Goal: Task Accomplishment & Management: Manage account settings

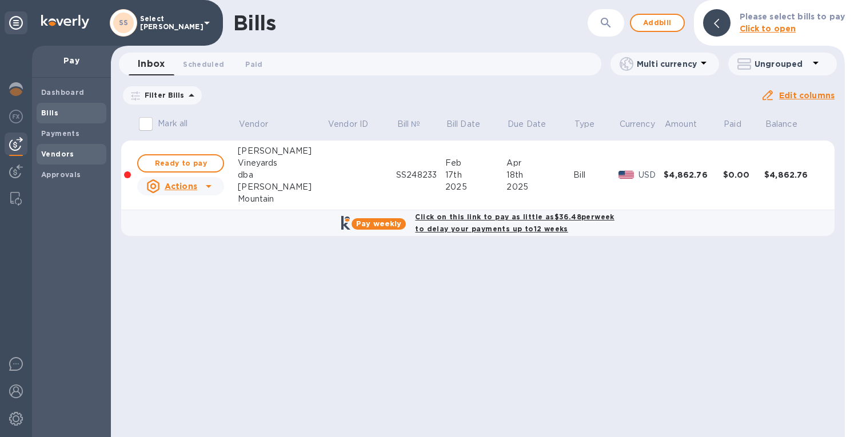
click at [42, 154] on b "Vendors" at bounding box center [57, 154] width 33 height 9
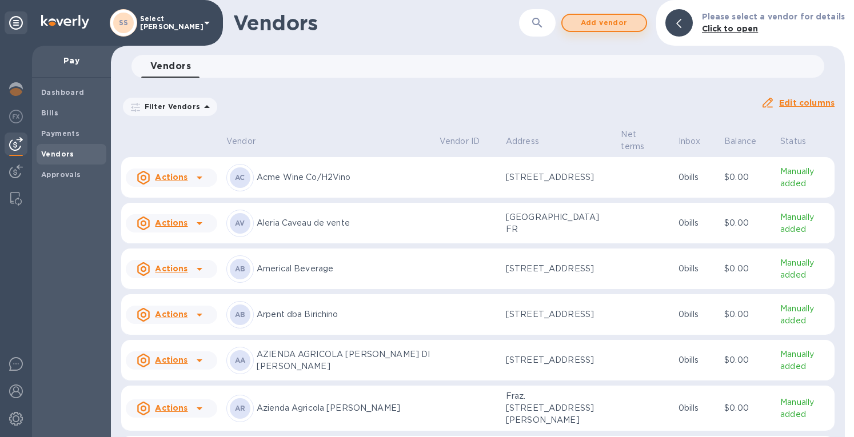
click at [616, 23] on span "Add vendor" at bounding box center [603, 23] width 65 height 14
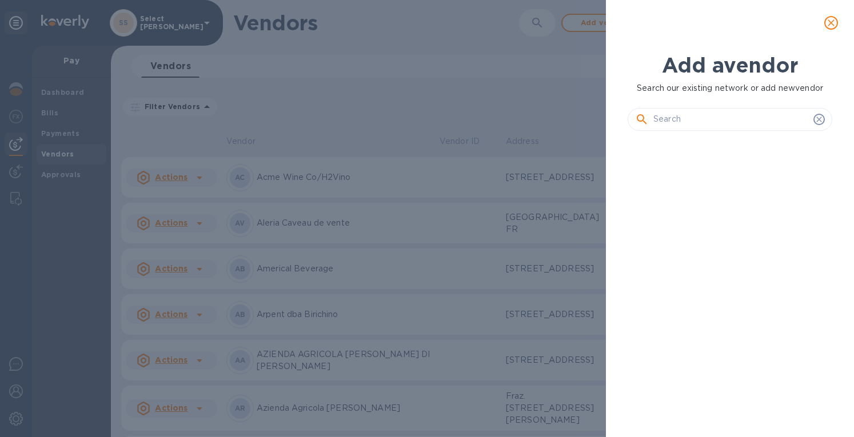
scroll to position [258, 209]
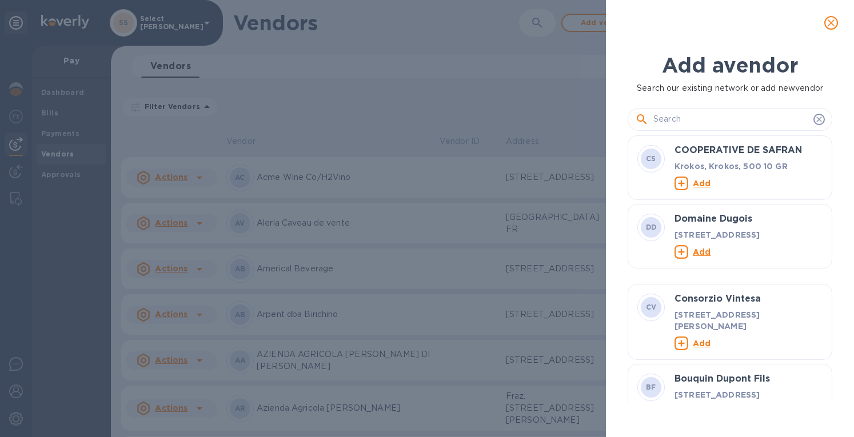
click at [680, 119] on input "text" at bounding box center [730, 119] width 155 height 17
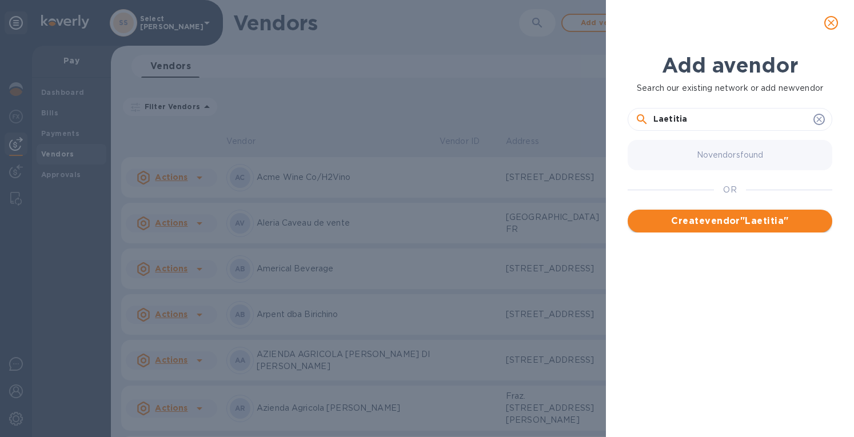
type input "Laetitia"
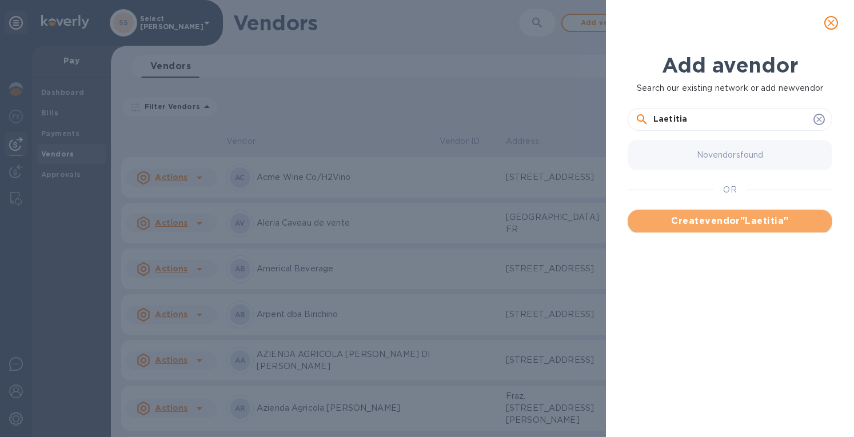
click at [687, 220] on span "Create vendor " Laetitia "" at bounding box center [729, 221] width 186 height 14
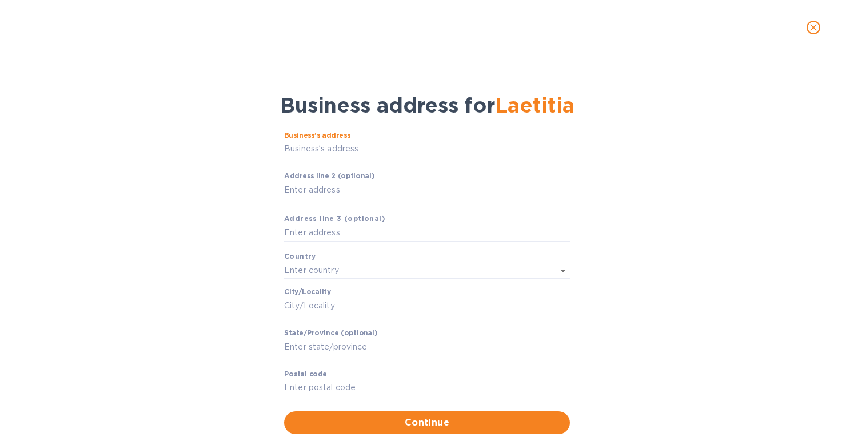
drag, startPoint x: 335, startPoint y: 191, endPoint x: 325, endPoint y: 147, distance: 45.2
paste input "text"
type input "[STREET_ADDRESS][PERSON_NAME]"
type input "[GEOGRAPHIC_DATA]"
type input "[PERSON_NAME] Grande"
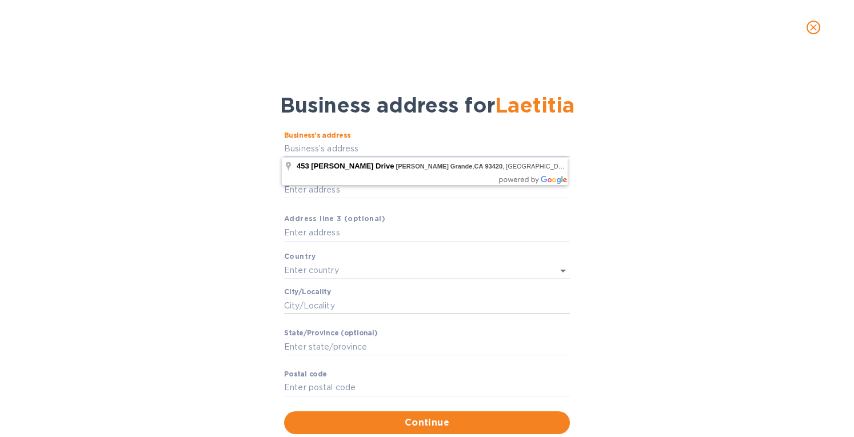
type input "CA"
type input "93420"
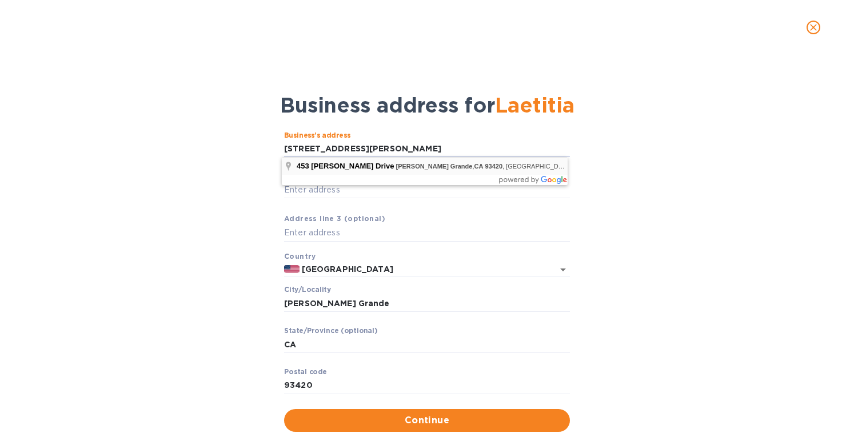
type input "[STREET_ADDRESS][PERSON_NAME]"
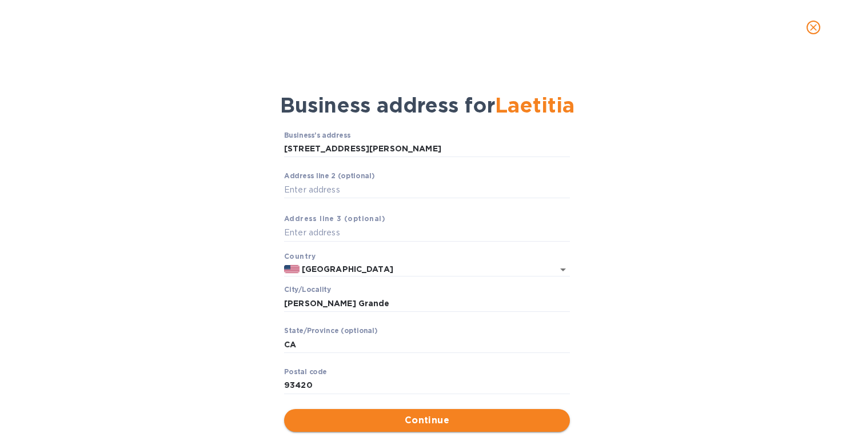
click at [401, 424] on span "Continue" at bounding box center [426, 421] width 267 height 14
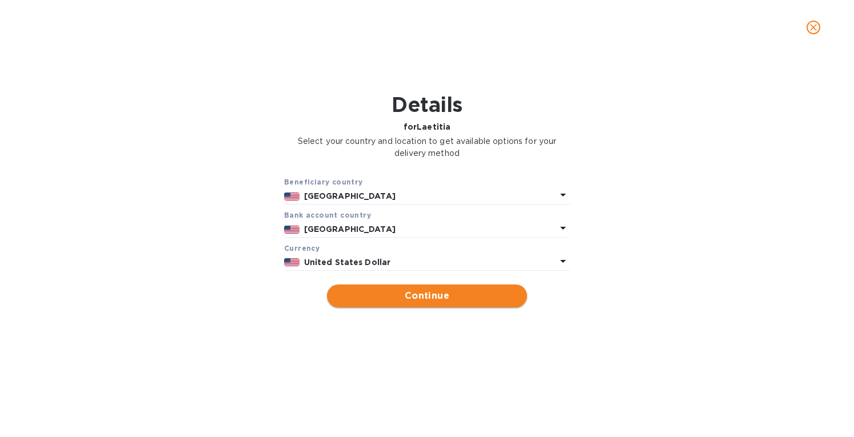
click at [465, 297] on span "Continue" at bounding box center [427, 296] width 182 height 14
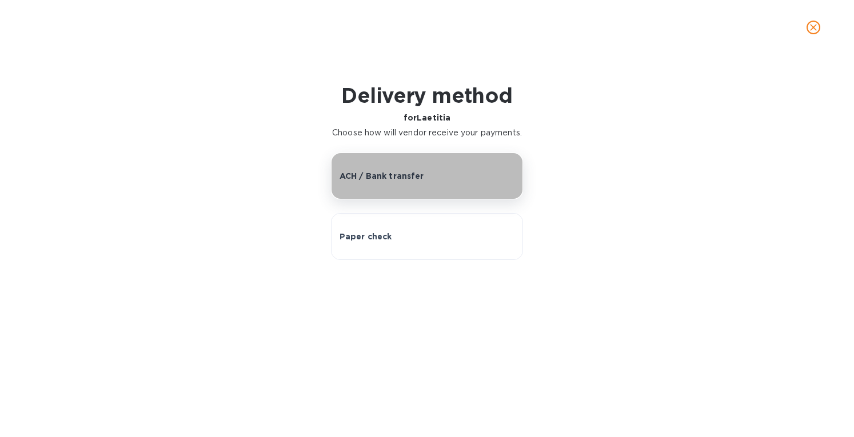
click at [387, 194] on button "ACH / Bank transfer" at bounding box center [427, 176] width 193 height 47
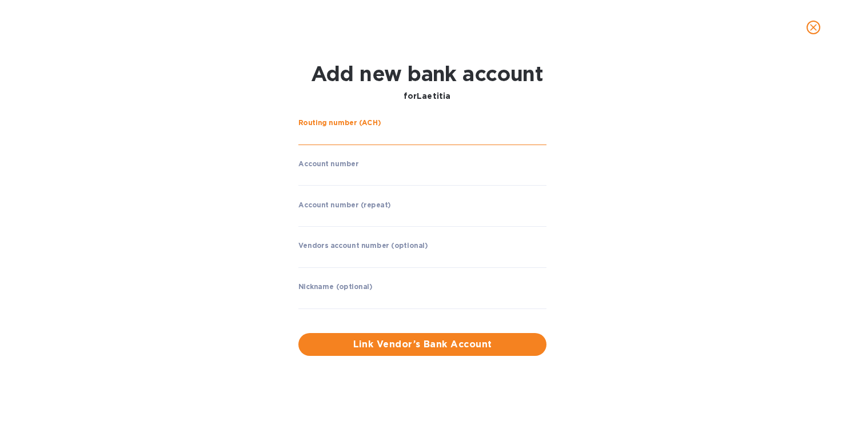
click at [342, 138] on input "string" at bounding box center [422, 136] width 248 height 17
paste input "121042882"
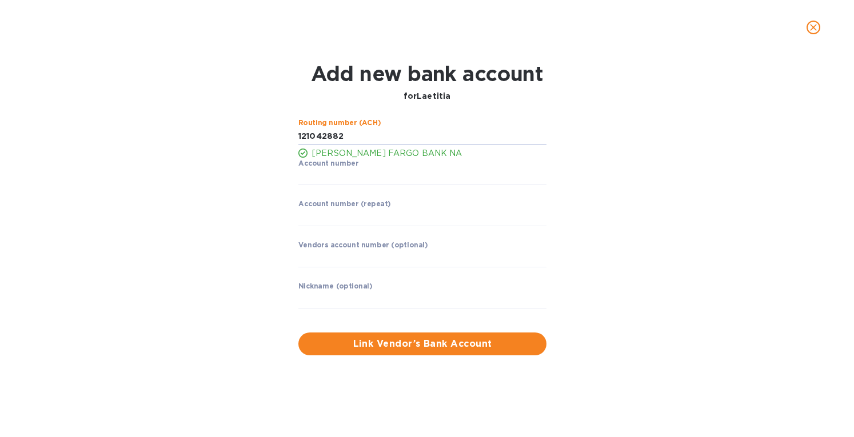
type input "121042882"
paste input "2377896473"
type input "2377896473"
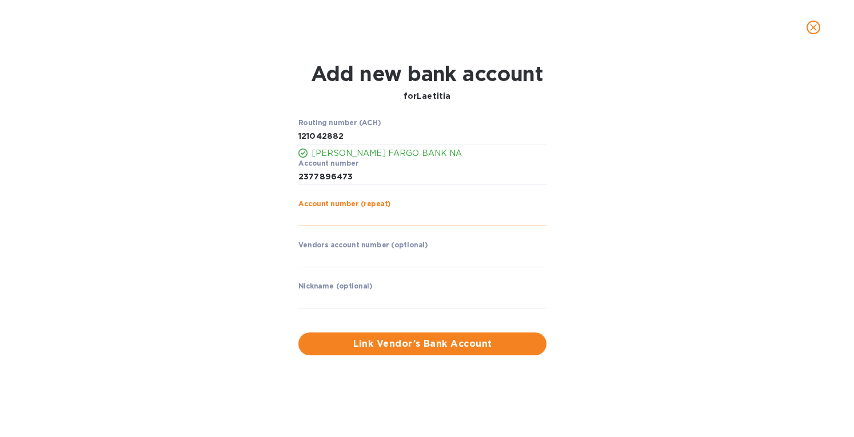
paste input "2377896473"
type input "2377896473"
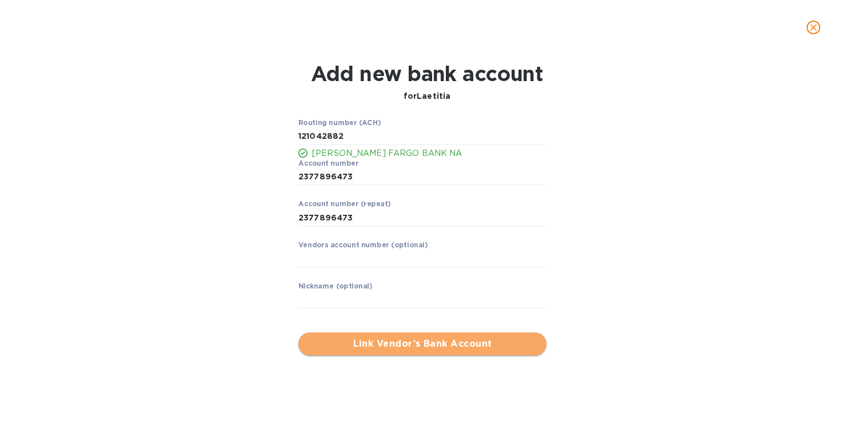
click at [408, 344] on span "Link Vendor’s Bank Account" at bounding box center [422, 344] width 230 height 14
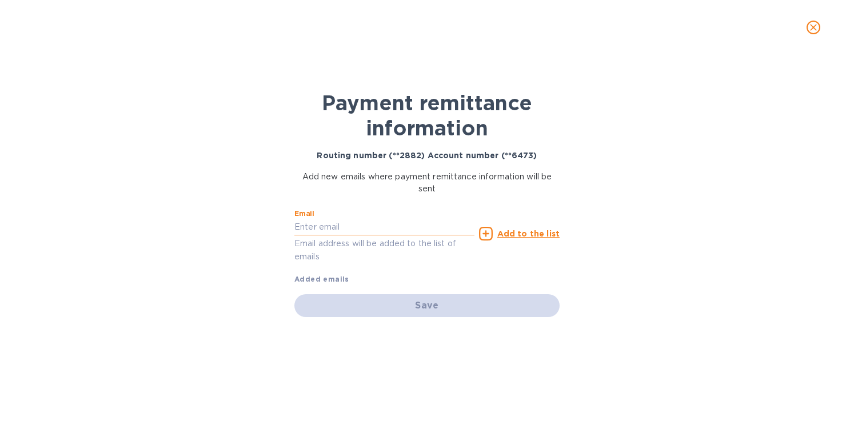
click at [333, 230] on input "text" at bounding box center [384, 227] width 180 height 17
type input "[PERSON_NAME][EMAIL_ADDRESS][DOMAIN_NAME]"
click at [514, 231] on u "Add to the list" at bounding box center [528, 233] width 62 height 9
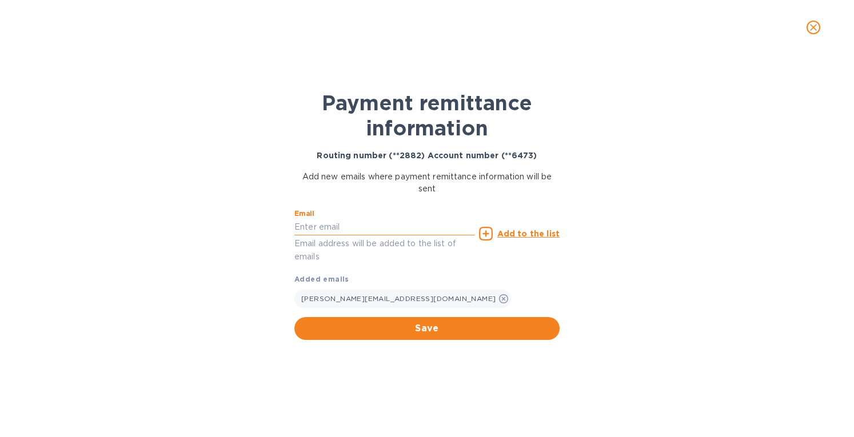
click at [310, 229] on input "text" at bounding box center [384, 227] width 180 height 17
type input "[PERSON_NAME][EMAIL_ADDRESS][DOMAIN_NAME]"
click at [539, 231] on u "Add to the list" at bounding box center [528, 233] width 62 height 9
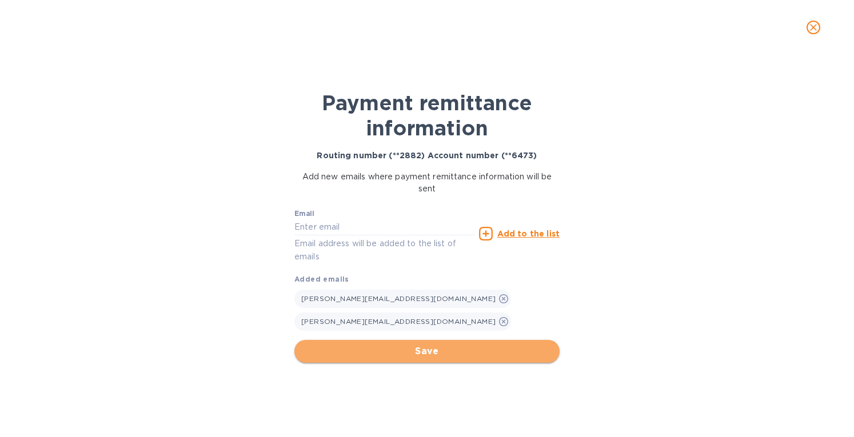
click at [431, 353] on span "Save" at bounding box center [426, 352] width 247 height 14
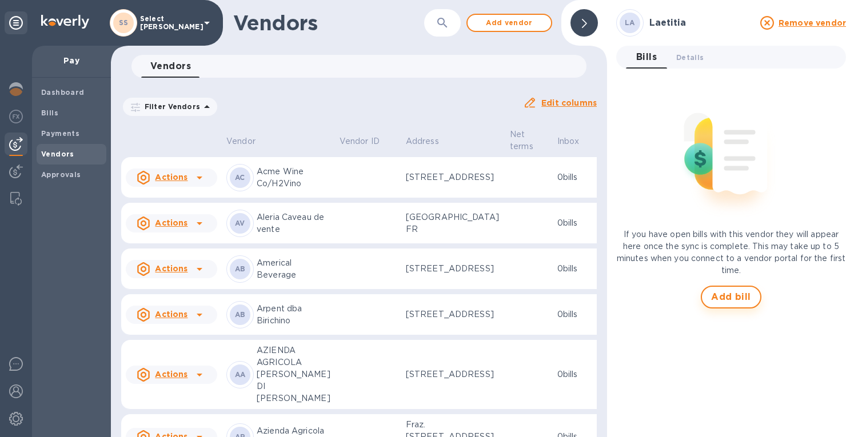
click at [734, 294] on span "Add bill" at bounding box center [731, 297] width 40 height 14
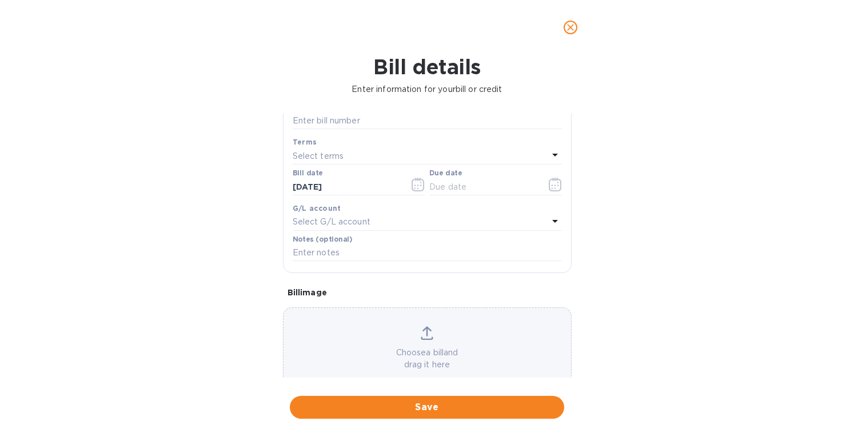
scroll to position [163, 0]
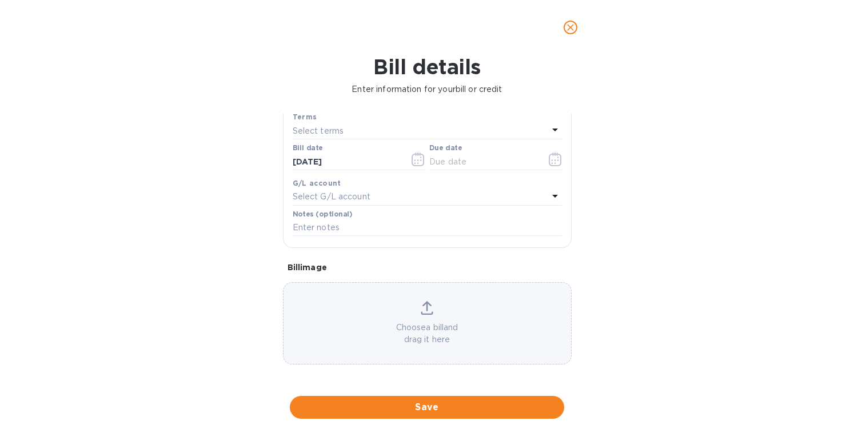
click at [433, 313] on div "Choose a bill and drag it here" at bounding box center [426, 323] width 287 height 45
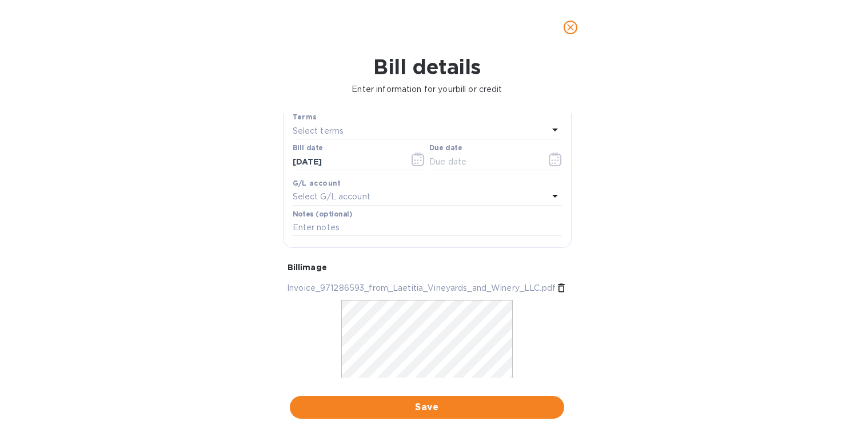
click at [338, 132] on p "Select terms" at bounding box center [318, 131] width 51 height 12
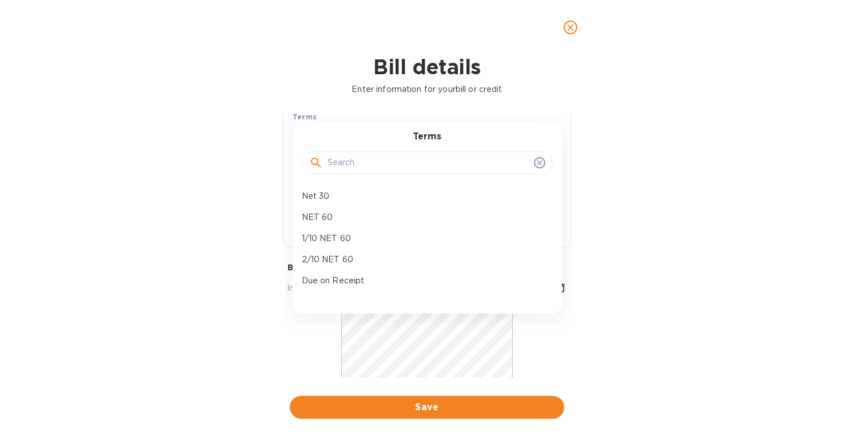
drag, startPoint x: 200, startPoint y: 111, endPoint x: 220, endPoint y: 115, distance: 20.4
click at [202, 111] on div "Bill details Enter information for your bill or credit General information Save…" at bounding box center [427, 246] width 854 height 382
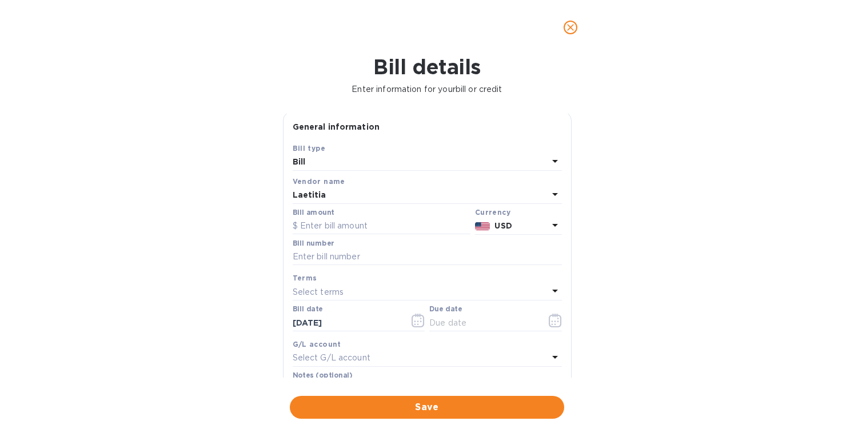
scroll to position [0, 0]
click at [313, 260] on input "text" at bounding box center [427, 259] width 269 height 17
paste input "971286593"
type input "971286593"
click at [343, 227] on input "text" at bounding box center [382, 228] width 178 height 17
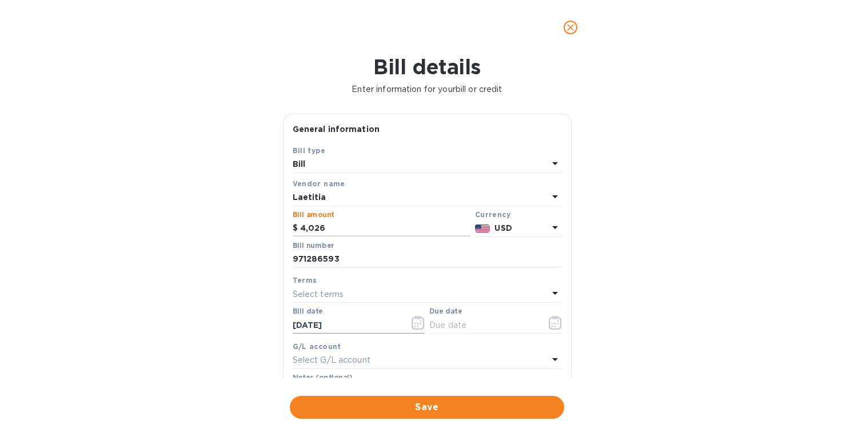
type input "4,026"
drag, startPoint x: 342, startPoint y: 322, endPoint x: 229, endPoint y: 343, distance: 115.2
click at [229, 343] on div "Bill details Enter information for your bill or credit General information Save…" at bounding box center [427, 246] width 854 height 382
type input "[DATE]"
click at [465, 325] on input "text" at bounding box center [483, 325] width 108 height 17
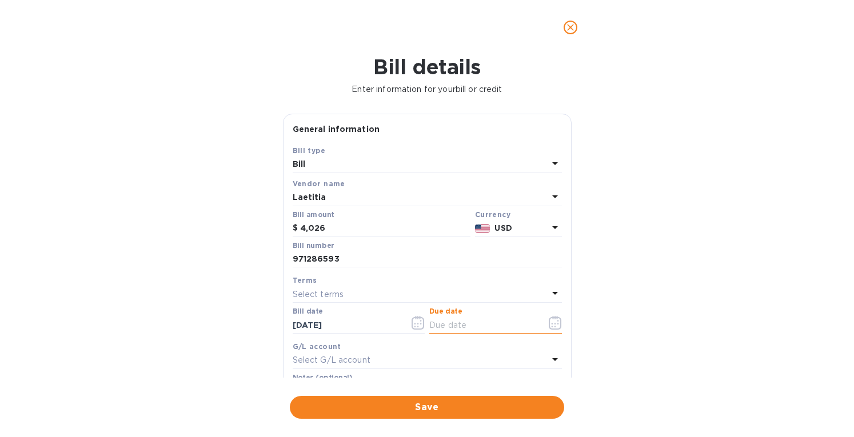
click at [340, 295] on p "Select terms" at bounding box center [318, 295] width 51 height 12
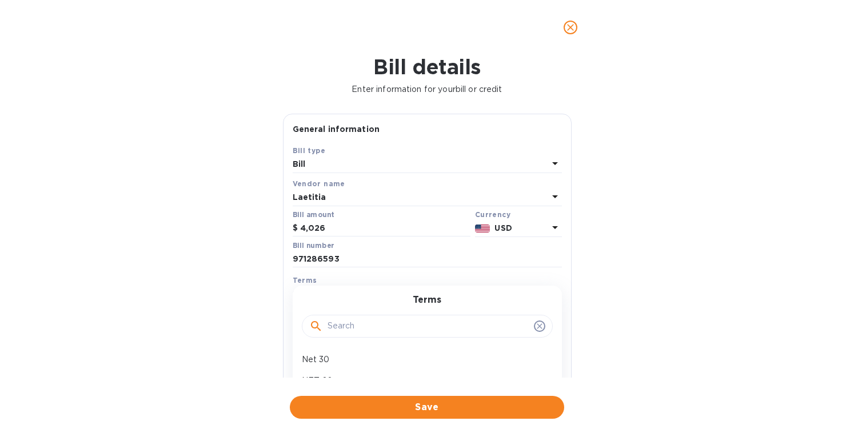
scroll to position [114, 0]
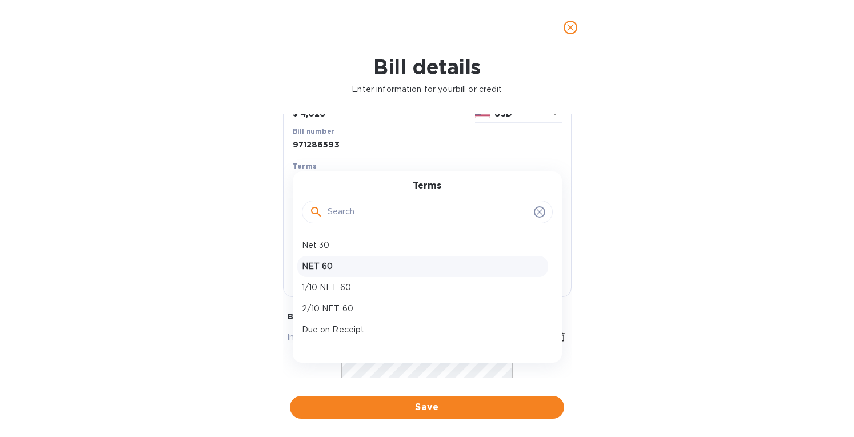
click at [327, 268] on p "NET 60" at bounding box center [423, 267] width 242 height 12
type input "[DATE]"
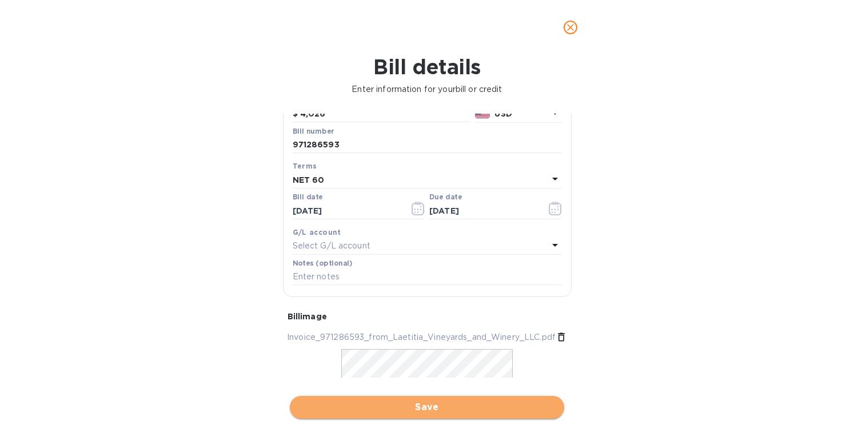
click at [413, 410] on span "Save" at bounding box center [427, 408] width 256 height 14
